Goal: Find specific page/section

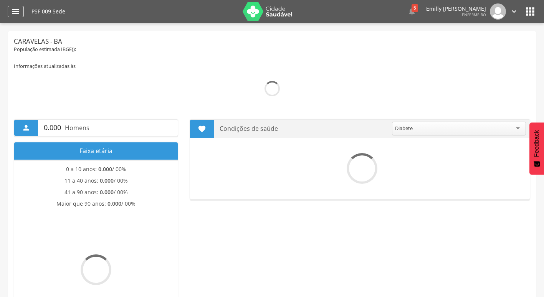
click at [15, 12] on icon "" at bounding box center [15, 11] width 9 height 9
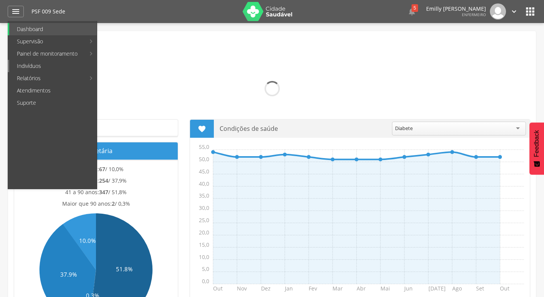
click at [45, 70] on link "Indivíduos" at bounding box center [53, 66] width 88 height 12
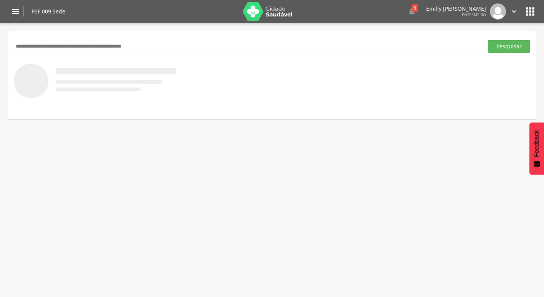
click at [114, 38] on div "Pesquisar" at bounding box center [272, 46] width 517 height 19
click at [114, 43] on input "text" at bounding box center [247, 46] width 467 height 13
type input "**********"
click at [488, 40] on button "Pesquisar" at bounding box center [509, 46] width 42 height 13
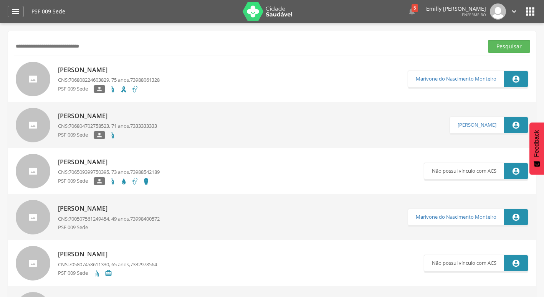
click at [277, 12] on img at bounding box center [268, 11] width 50 height 19
